Goal: Information Seeking & Learning: Understand process/instructions

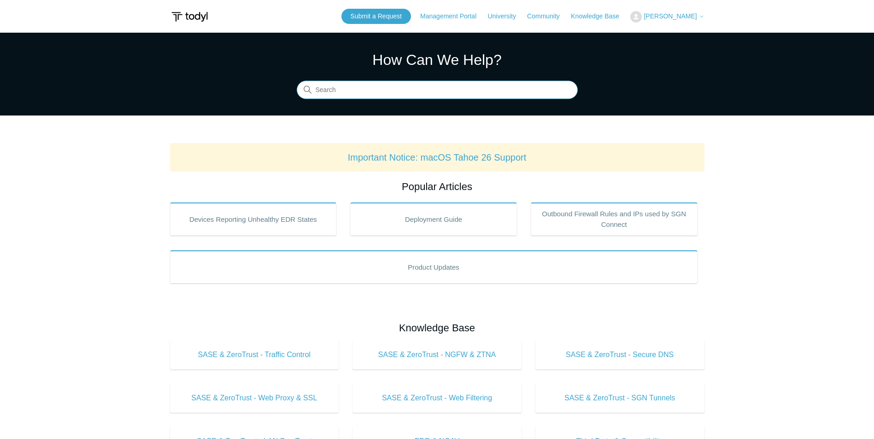
click at [359, 81] on input "Search" at bounding box center [437, 90] width 281 height 18
type input "add url to local routing policy"
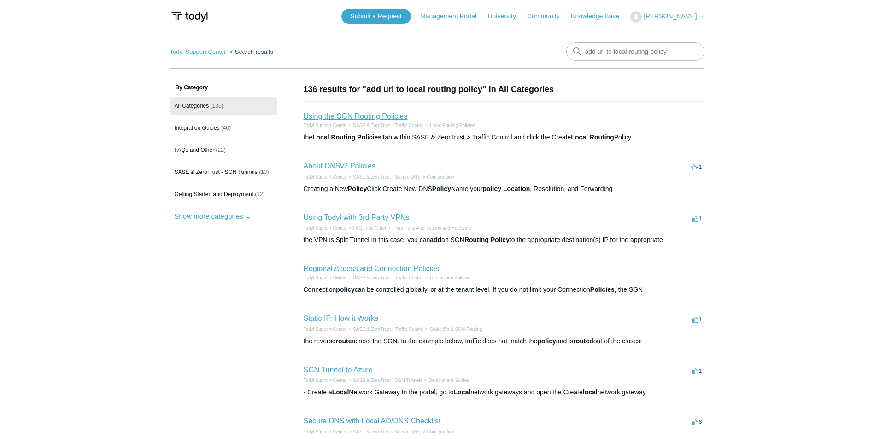
click at [335, 117] on link "Using the SGN Routing Policies" at bounding box center [356, 116] width 104 height 8
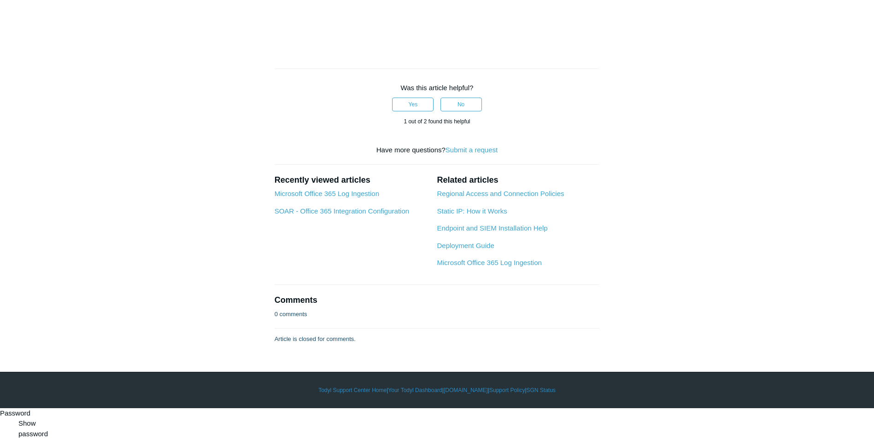
scroll to position [645, 0]
